Goal: Navigation & Orientation: Understand site structure

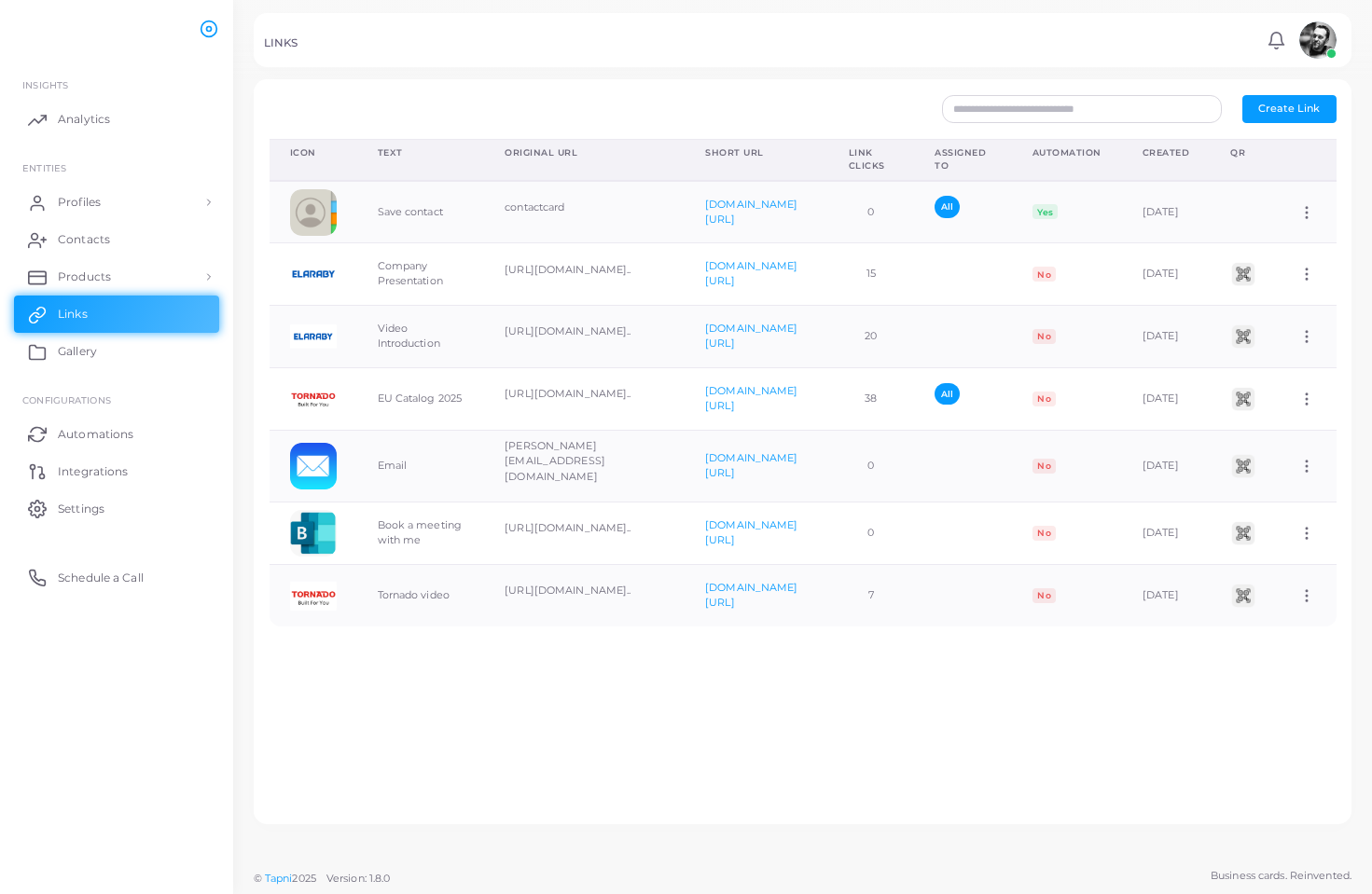
click at [781, 787] on div "Icon Text Original URL Short URL Link Clicks Assigned To Automation Created QR …" at bounding box center [802, 473] width 1087 height 670
click at [118, 287] on link "Products" at bounding box center [117, 277] width 206 height 38
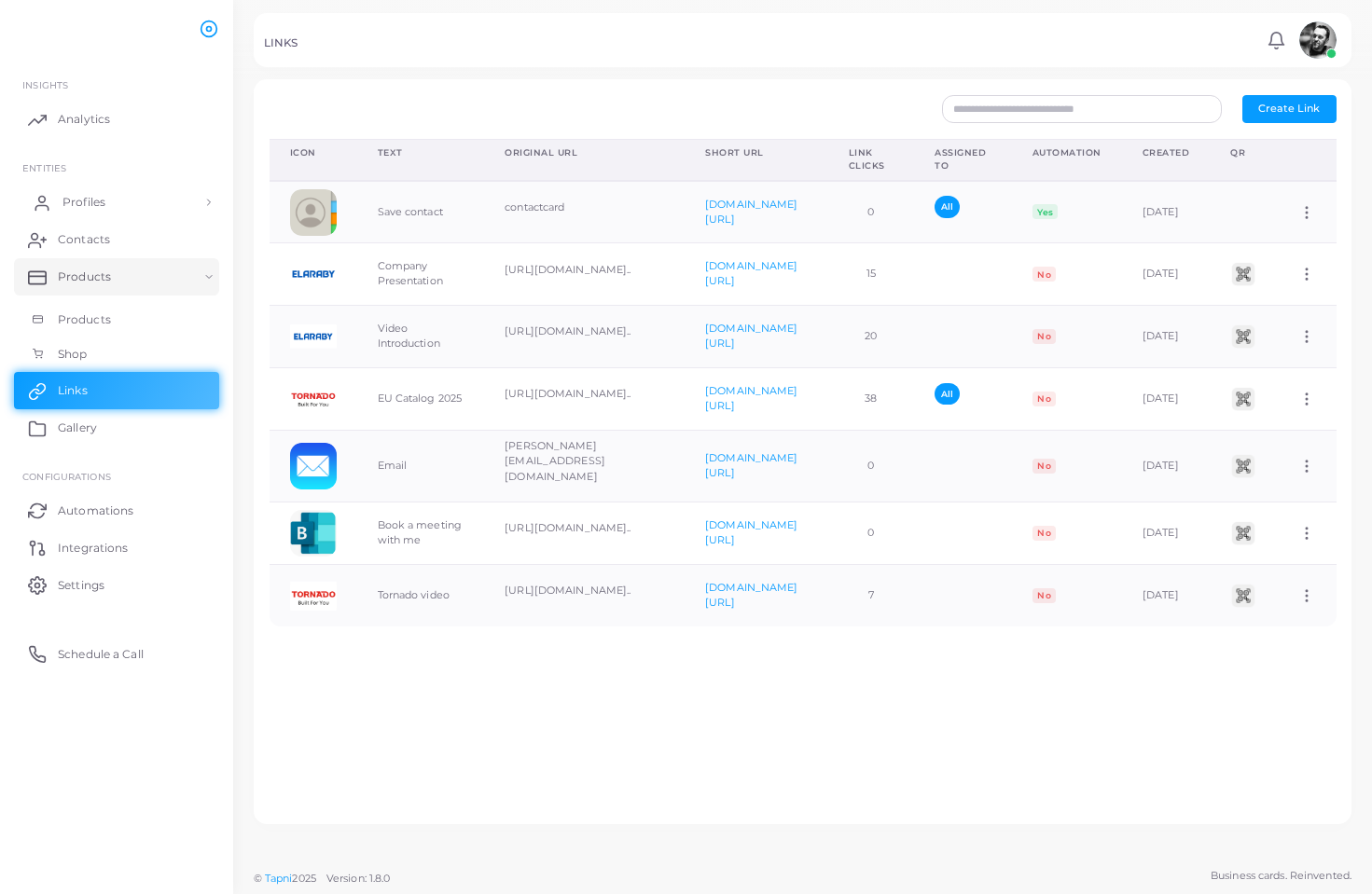
click at [91, 194] on span "Profiles" at bounding box center [83, 203] width 42 height 17
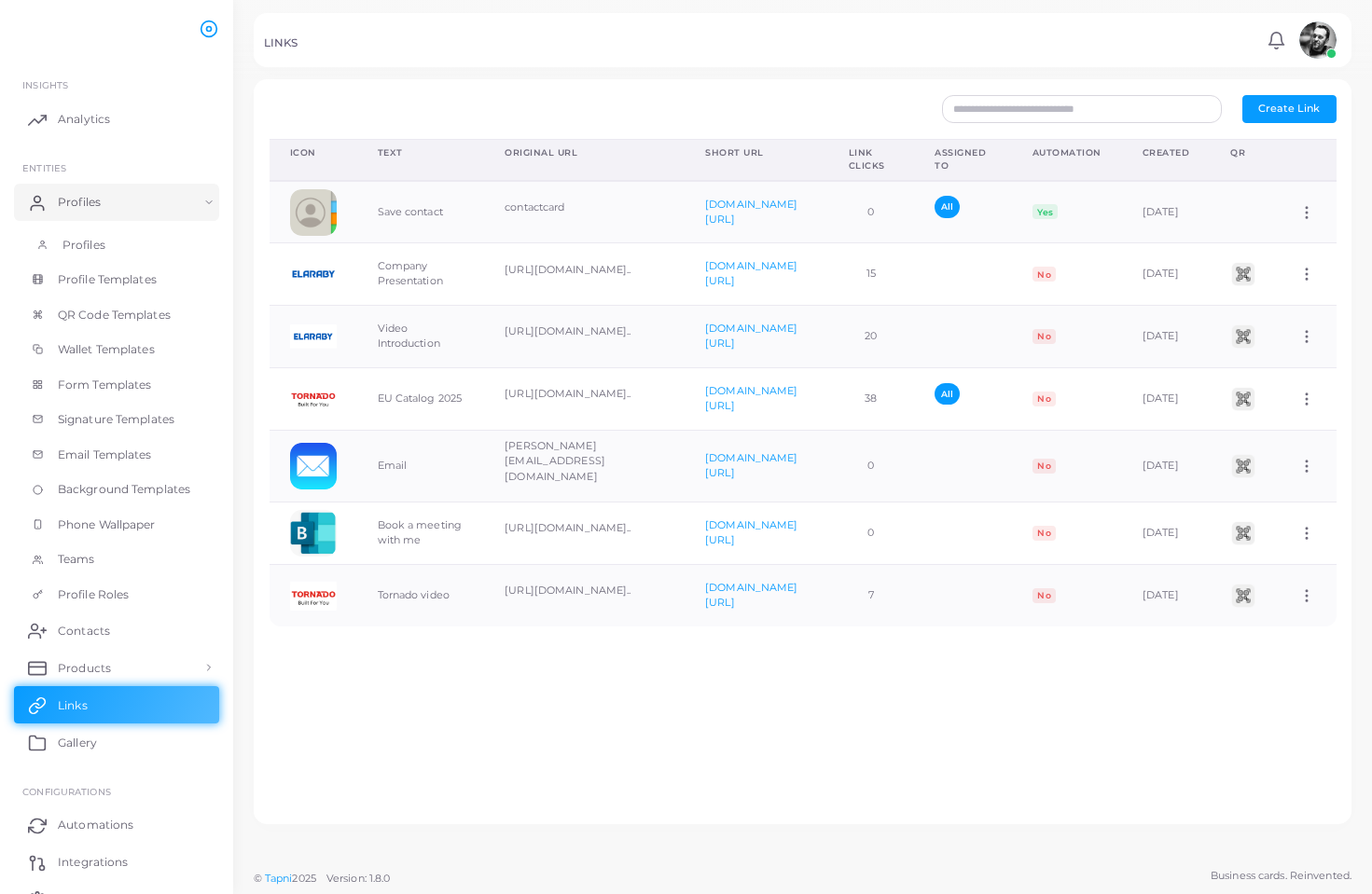
click at [93, 241] on span "Profiles" at bounding box center [83, 245] width 42 height 17
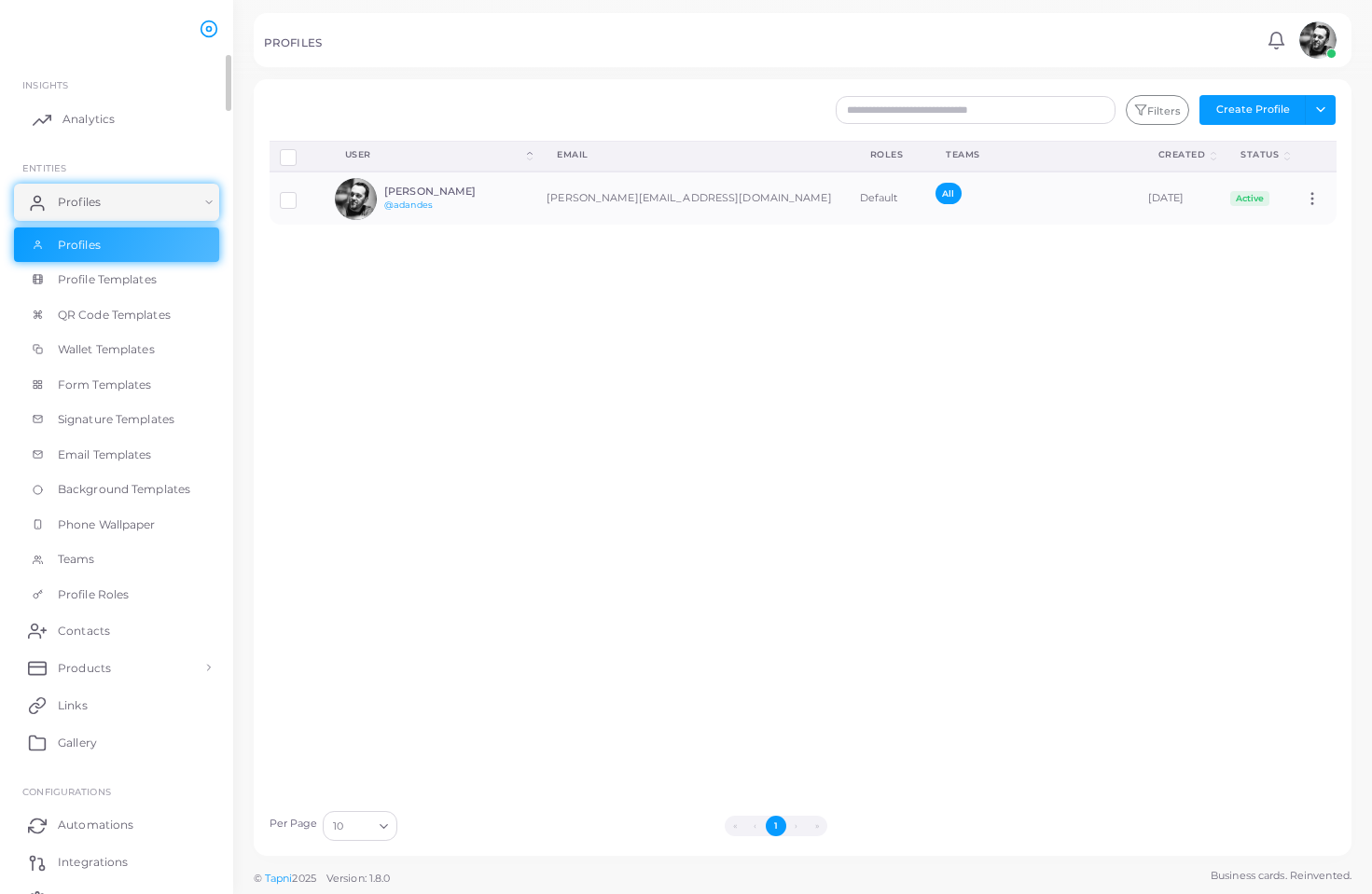
click at [53, 108] on link "Analytics" at bounding box center [117, 120] width 206 height 38
click at [1302, 36] on img at bounding box center [1317, 41] width 38 height 38
click at [693, 568] on div "Disconnect Profiles Delete Profile Show Selections Download QRs User (Click to …" at bounding box center [802, 471] width 1087 height 660
click at [90, 279] on span "Profile Templates" at bounding box center [111, 280] width 99 height 17
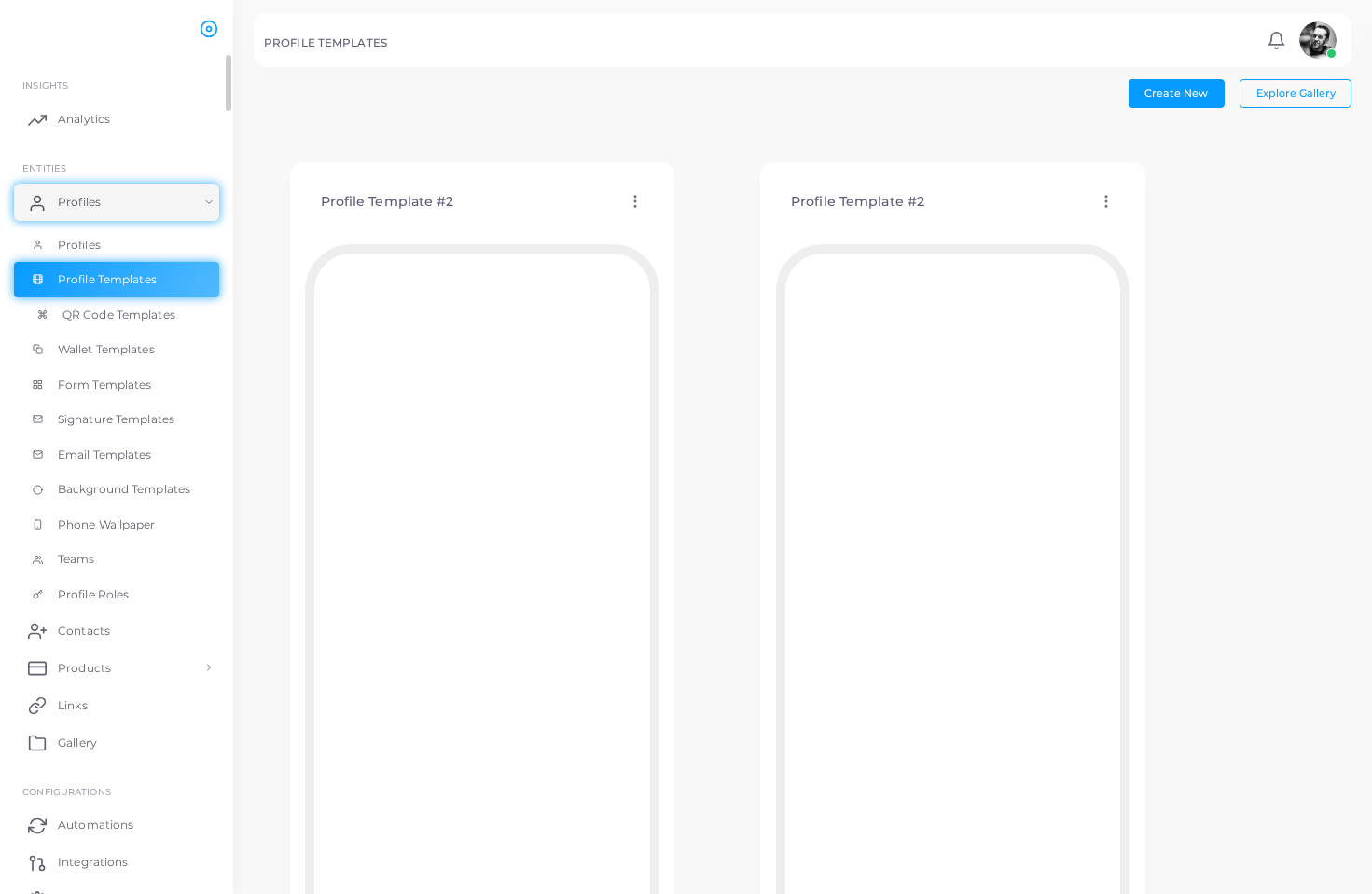
click at [145, 311] on span "QR Code Templates" at bounding box center [119, 315] width 113 height 17
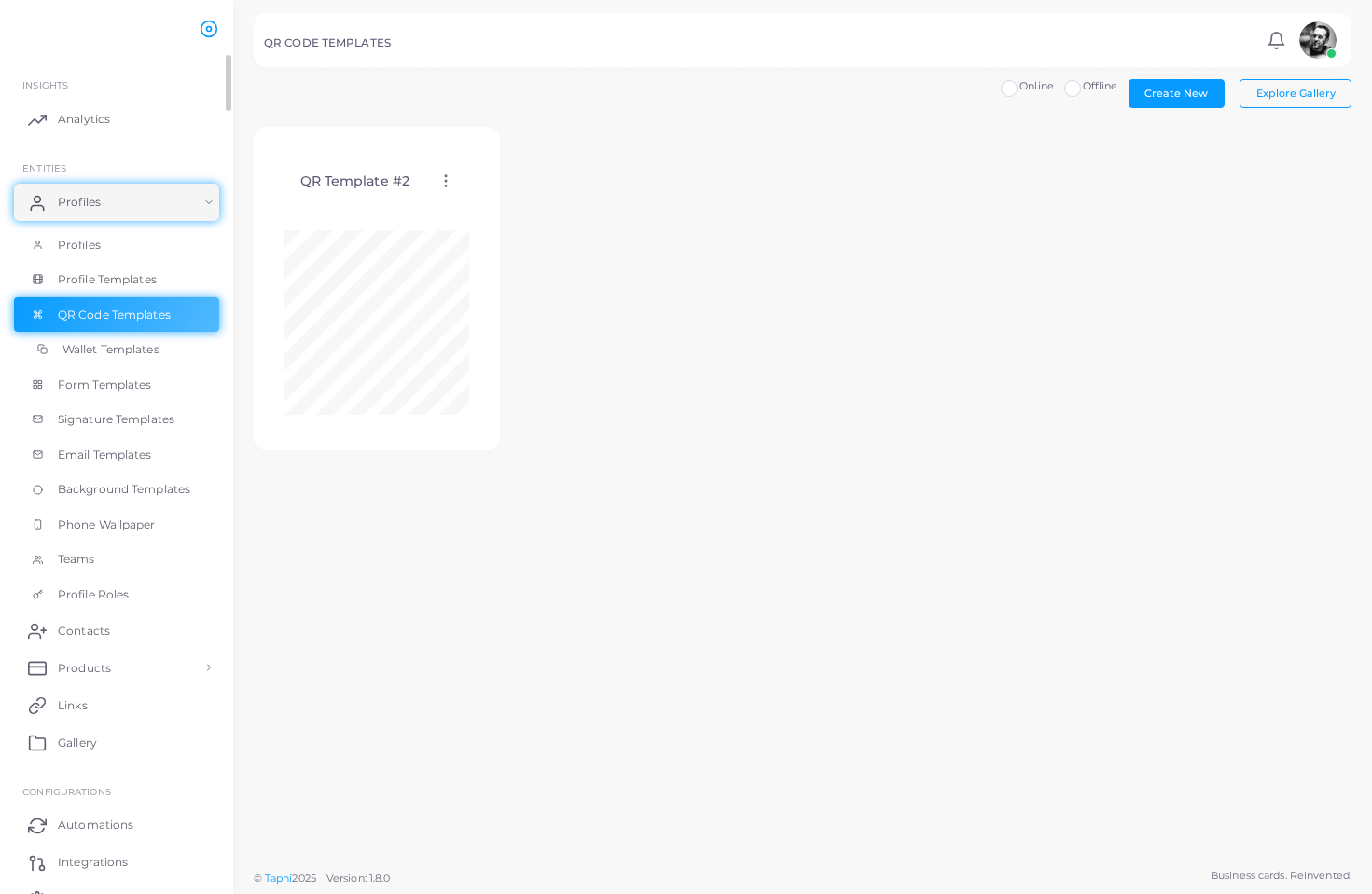
click at [132, 341] on span "Wallet Templates" at bounding box center [110, 350] width 97 height 17
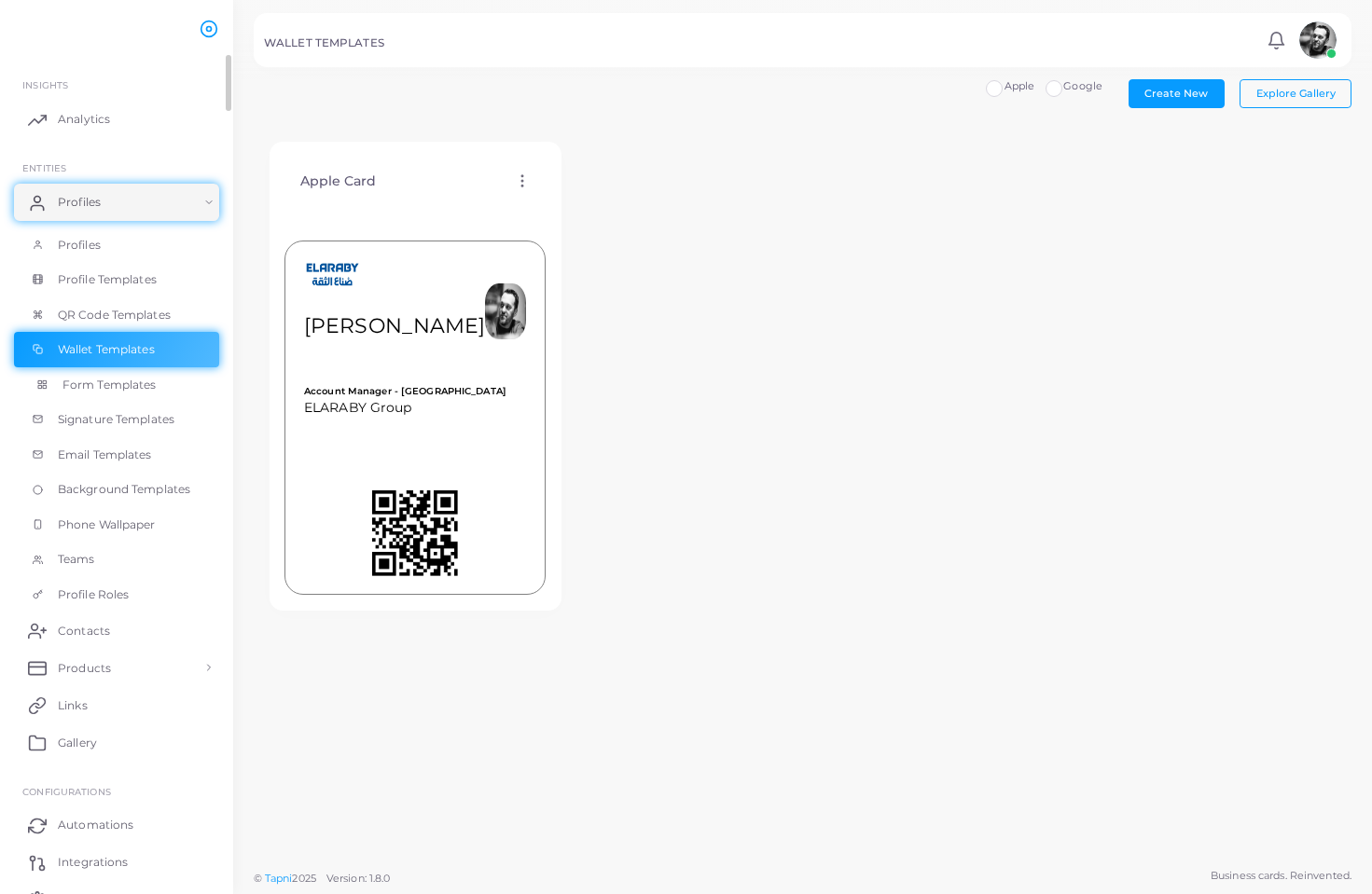
click at [141, 384] on span "Form Templates" at bounding box center [109, 385] width 94 height 17
